Goal: Task Accomplishment & Management: Manage account settings

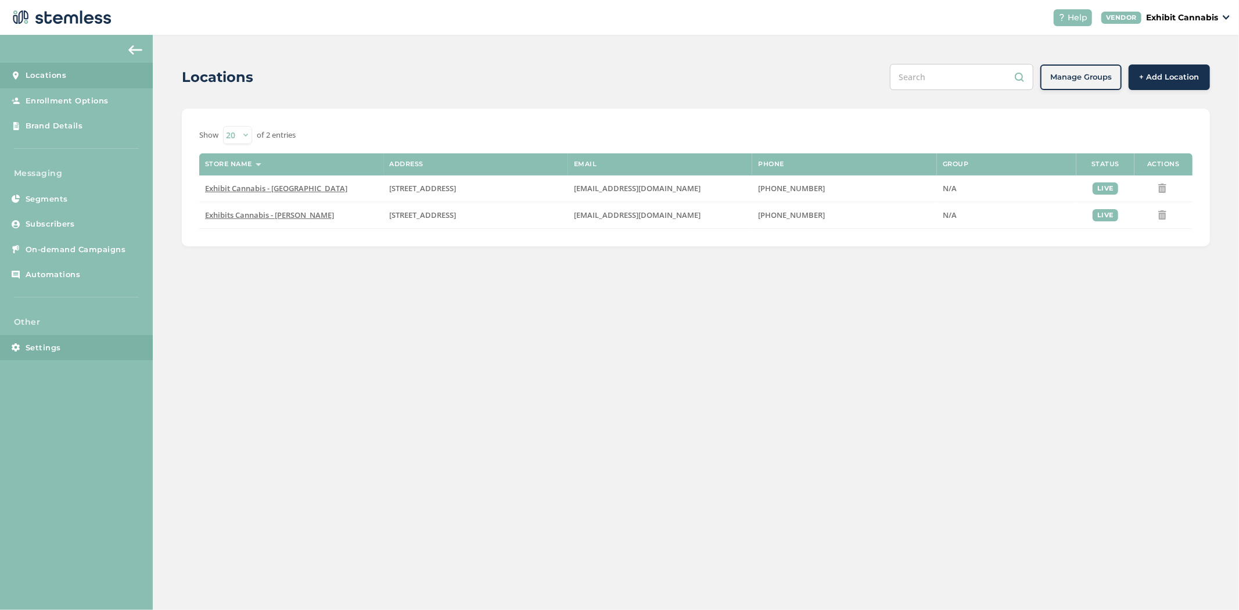
click at [48, 346] on span "Settings" at bounding box center [43, 348] width 35 height 12
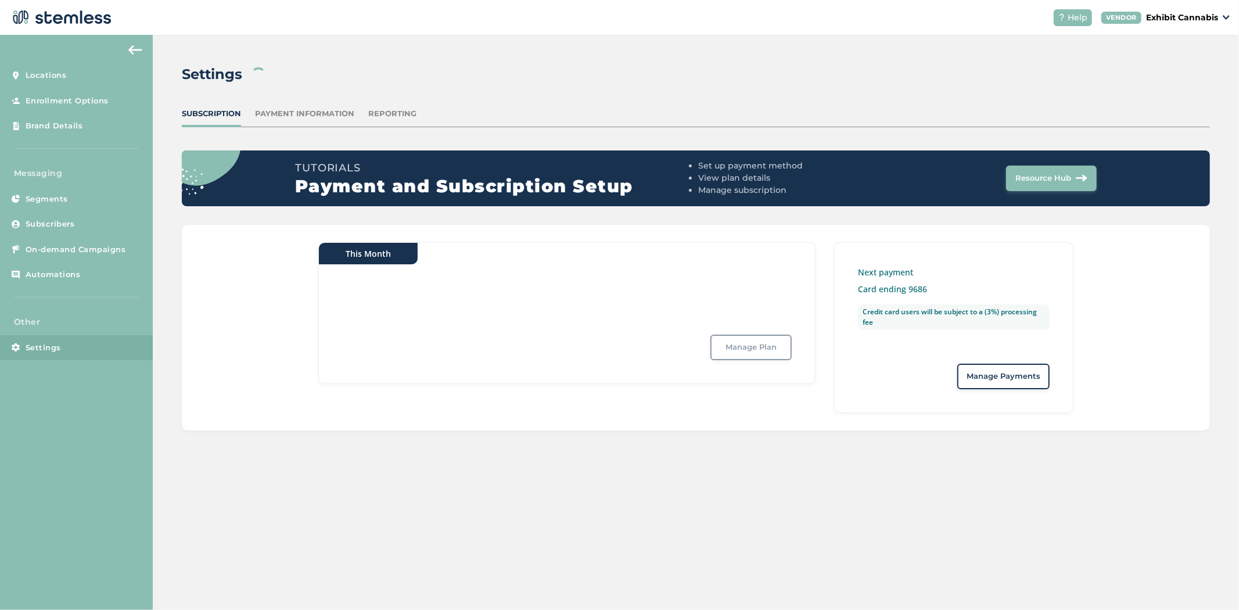
click at [390, 112] on div "Reporting" at bounding box center [392, 114] width 48 height 12
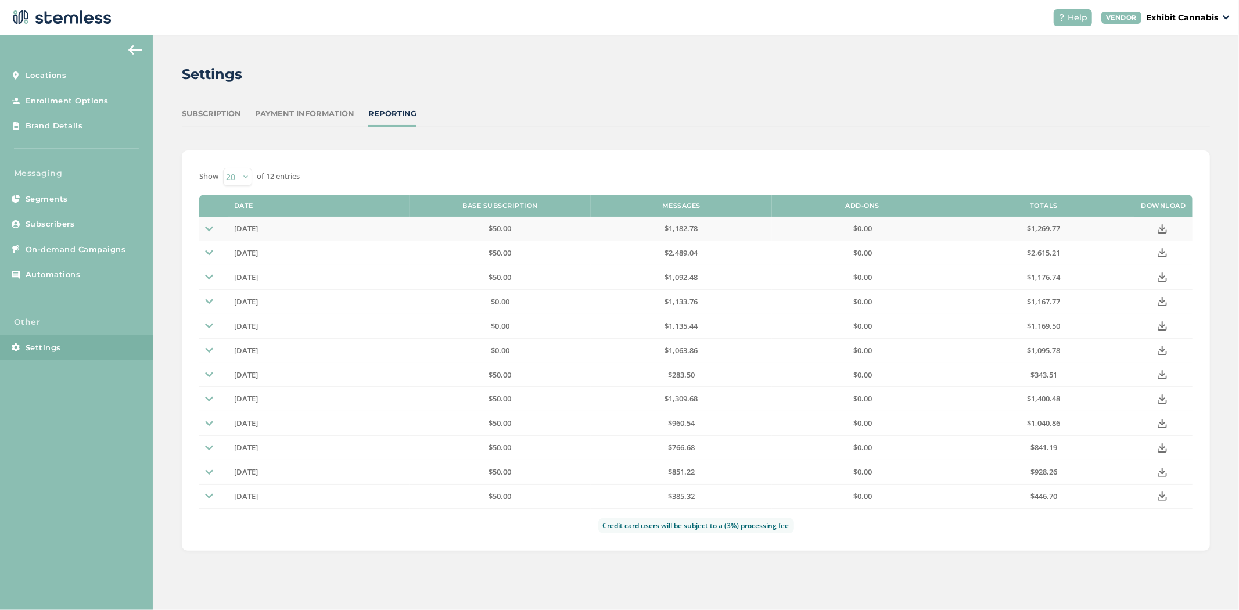
drag, startPoint x: 1170, startPoint y: 230, endPoint x: 1162, endPoint y: 235, distance: 9.2
click at [1162, 235] on button at bounding box center [1163, 229] width 19 height 16
click at [1160, 252] on icon at bounding box center [1162, 252] width 9 height 9
click at [56, 345] on span "Settings" at bounding box center [43, 348] width 35 height 12
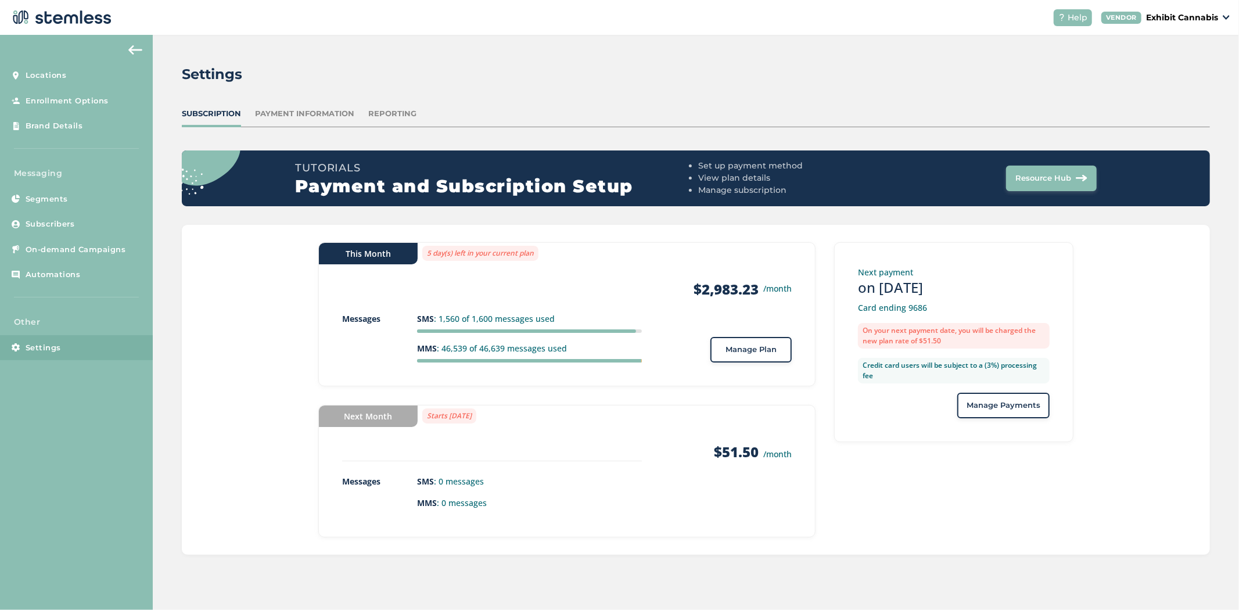
click at [1182, 22] on p "Exhibit Cannabis" at bounding box center [1182, 18] width 72 height 12
click at [741, 73] on div "Settings" at bounding box center [691, 74] width 1019 height 21
click at [751, 352] on span "Manage Plan" at bounding box center [751, 350] width 51 height 12
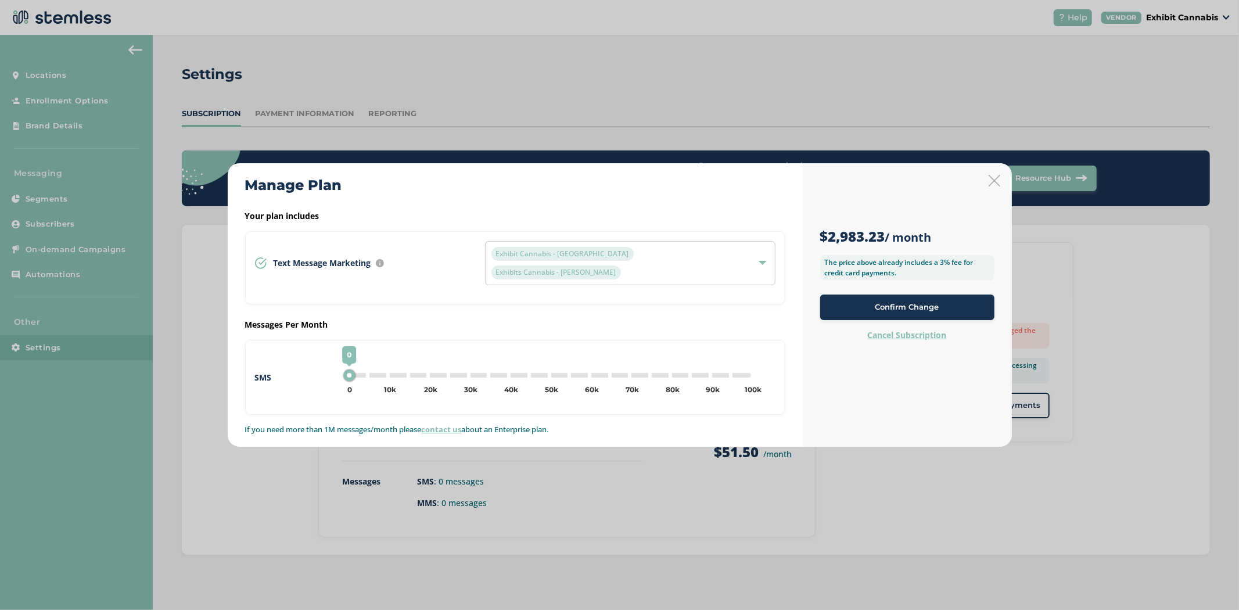
click at [992, 187] on icon at bounding box center [995, 181] width 12 height 12
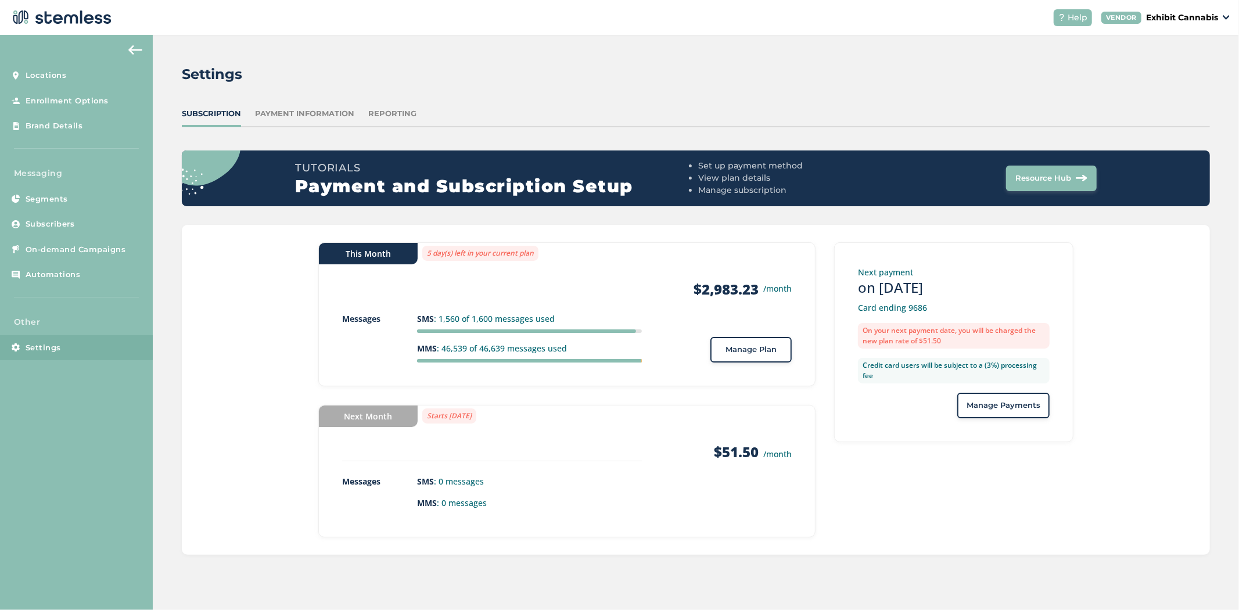
click at [1182, 21] on p "Exhibit Cannabis" at bounding box center [1182, 18] width 72 height 12
click at [1181, 85] on link "Logout" at bounding box center [1188, 84] width 57 height 12
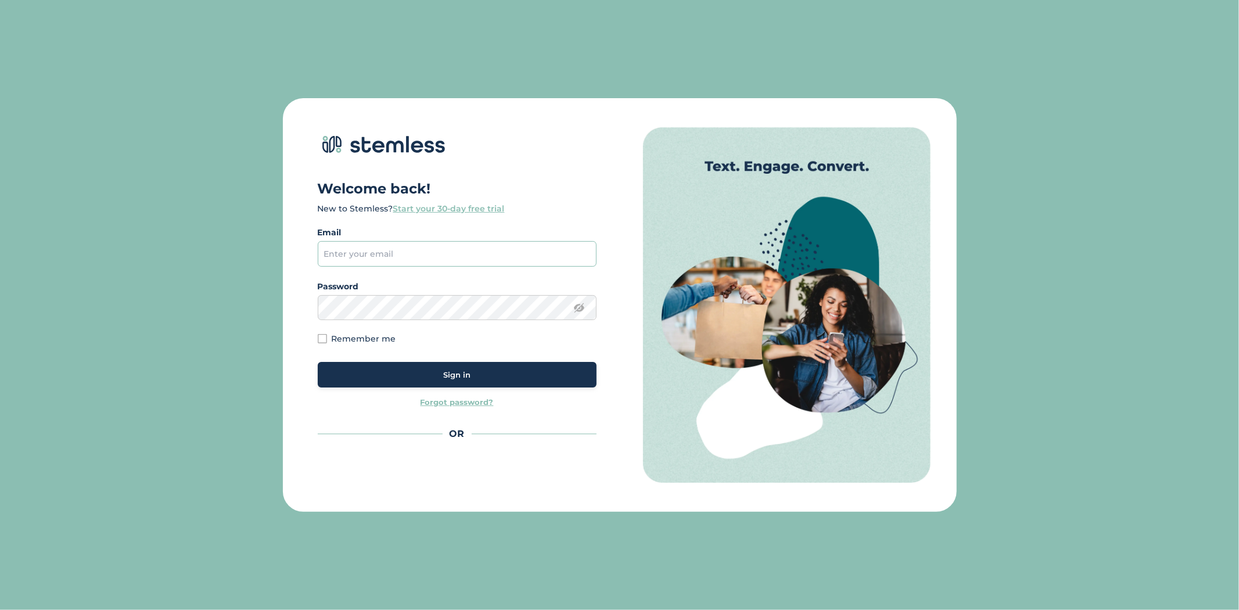
click at [417, 261] on input "email" at bounding box center [457, 254] width 279 height 26
type input "[PERSON_NAME][EMAIL_ADDRESS][DOMAIN_NAME]"
click at [461, 379] on span "Sign in" at bounding box center [456, 376] width 27 height 12
